Goal: Transaction & Acquisition: Purchase product/service

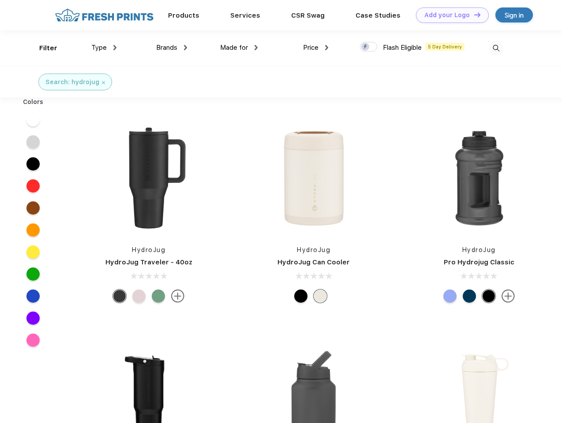
click at [449, 15] on link "Add your Logo Design Tool" at bounding box center [452, 14] width 73 height 15
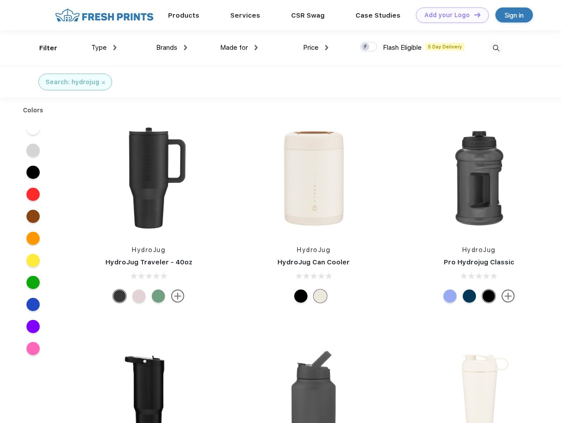
click at [0, 0] on div "Design Tool" at bounding box center [0, 0] width 0 height 0
click at [473, 15] on link "Add your Logo Design Tool" at bounding box center [452, 14] width 73 height 15
click at [42, 48] on div "Filter" at bounding box center [48, 48] width 18 height 10
click at [104, 48] on span "Type" at bounding box center [98, 48] width 15 height 8
click at [171, 48] on span "Brands" at bounding box center [166, 48] width 21 height 8
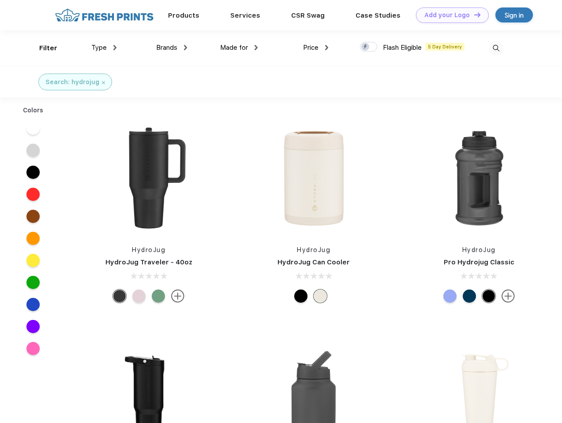
click at [239, 48] on span "Made for" at bounding box center [234, 48] width 28 height 8
click at [316, 48] on span "Price" at bounding box center [310, 48] width 15 height 8
click at [369, 47] on div at bounding box center [368, 47] width 17 height 10
click at [365, 47] on input "checkbox" at bounding box center [363, 44] width 6 height 6
click at [495, 48] on img at bounding box center [495, 48] width 15 height 15
